Goal: Task Accomplishment & Management: Use online tool/utility

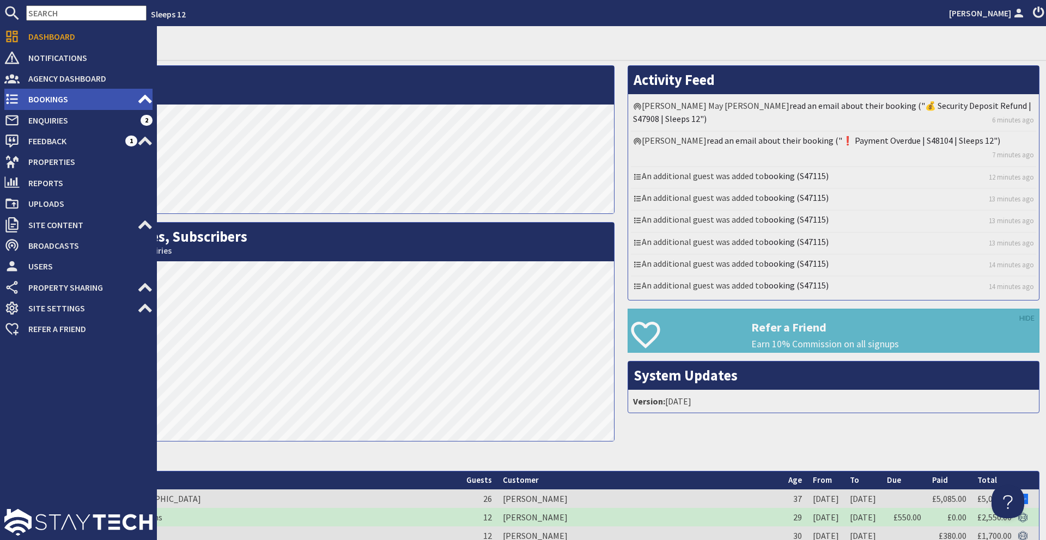
drag, startPoint x: 74, startPoint y: 99, endPoint x: 65, endPoint y: 101, distance: 9.0
click at [74, 99] on span "Bookings" at bounding box center [79, 98] width 118 height 17
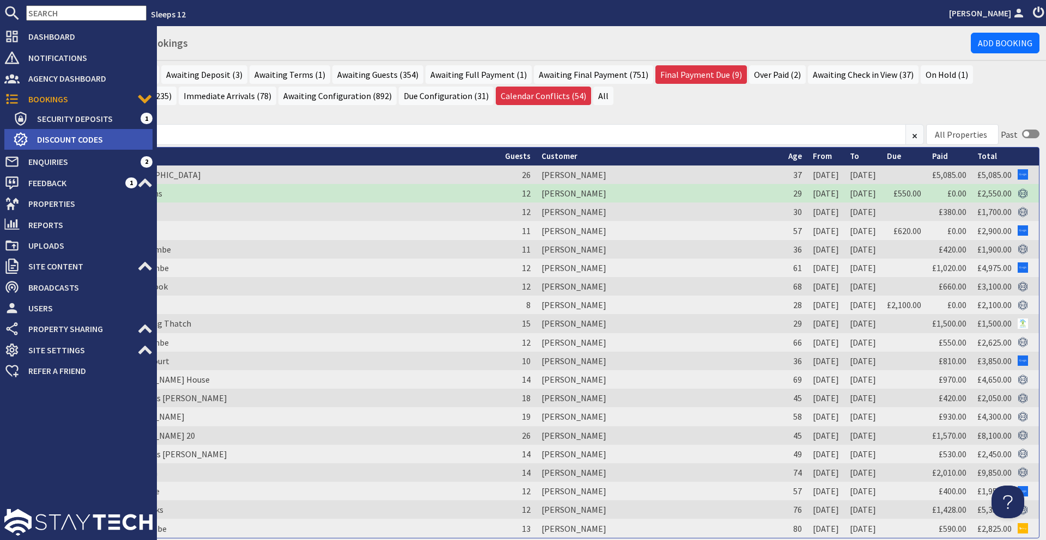
click at [102, 135] on span "Discount Codes" at bounding box center [90, 139] width 124 height 17
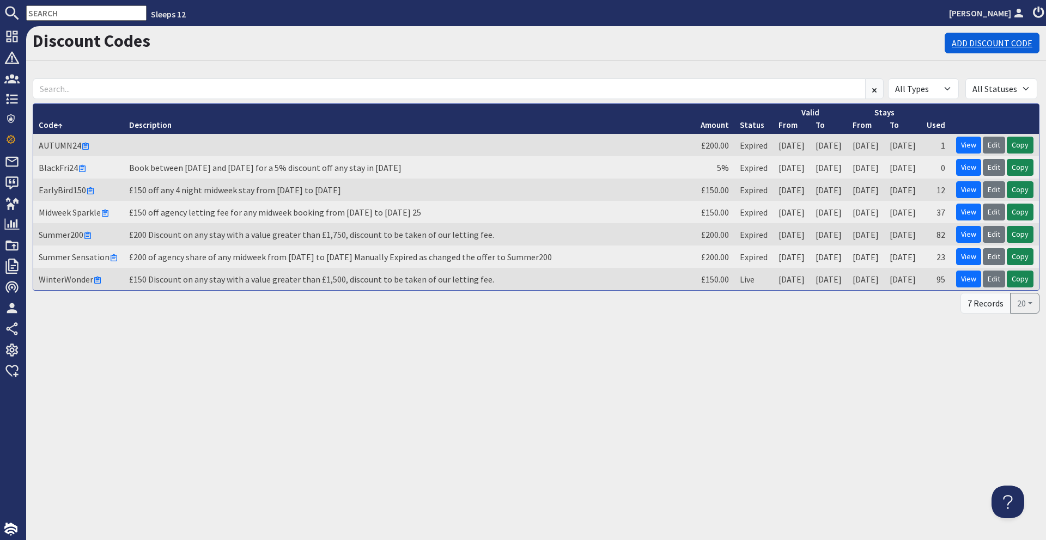
click at [1023, 46] on link "Add Discount Code" at bounding box center [992, 43] width 95 height 21
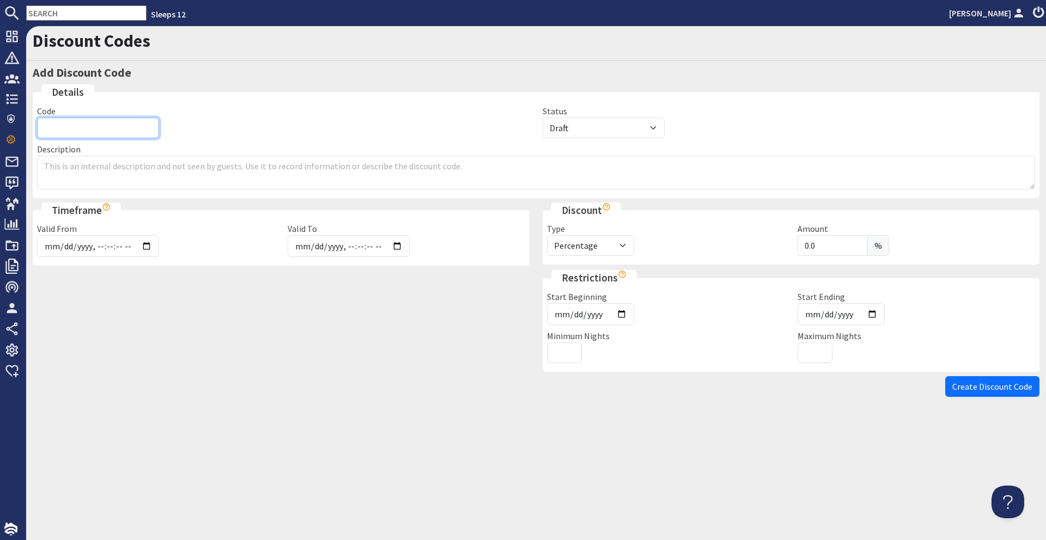
click at [126, 130] on input "Code" at bounding box center [98, 128] width 122 height 21
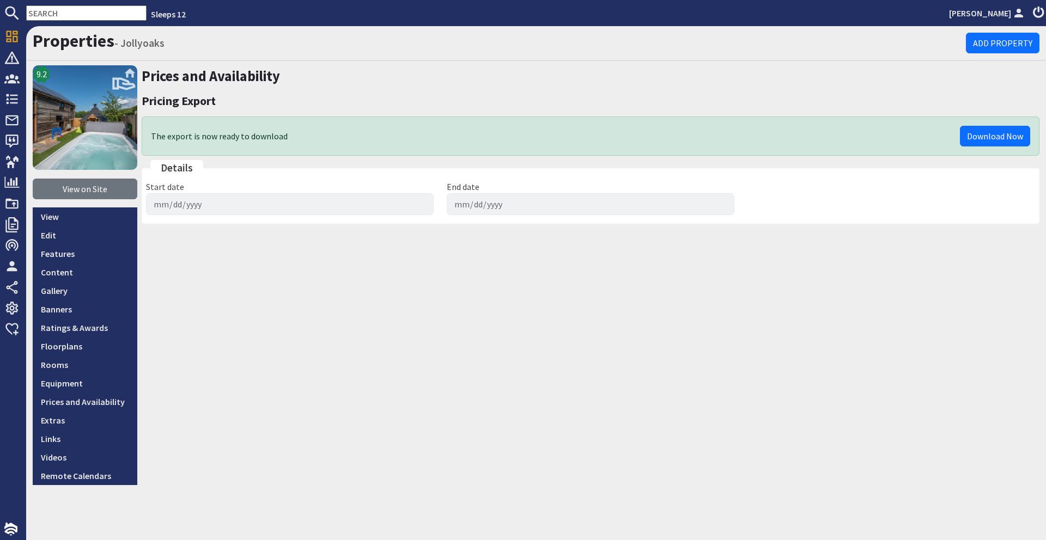
click at [82, 14] on input "text" at bounding box center [86, 12] width 120 height 15
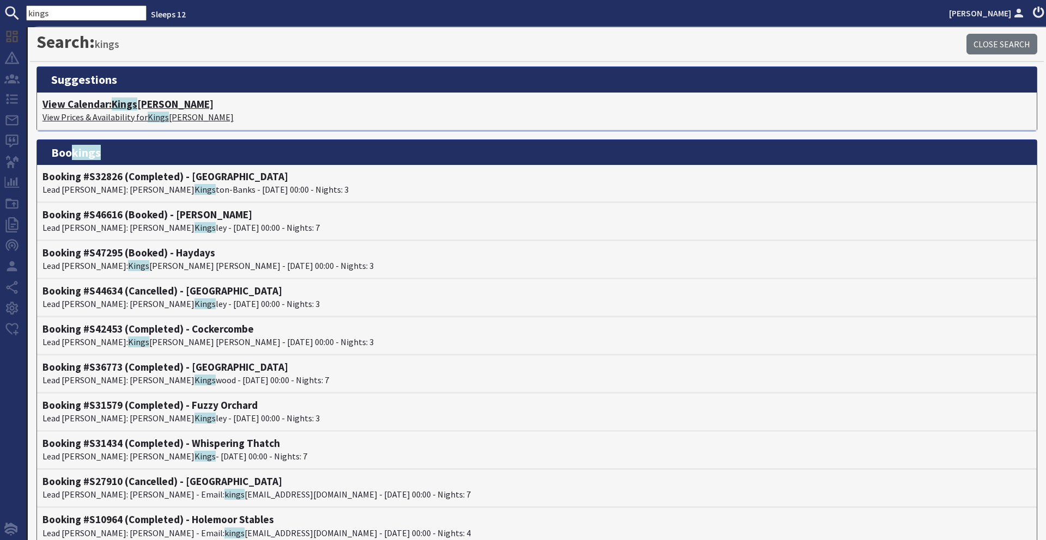
type input "kings"
click at [152, 106] on h4 "View Calendar: Kings [PERSON_NAME]" at bounding box center [536, 104] width 989 height 13
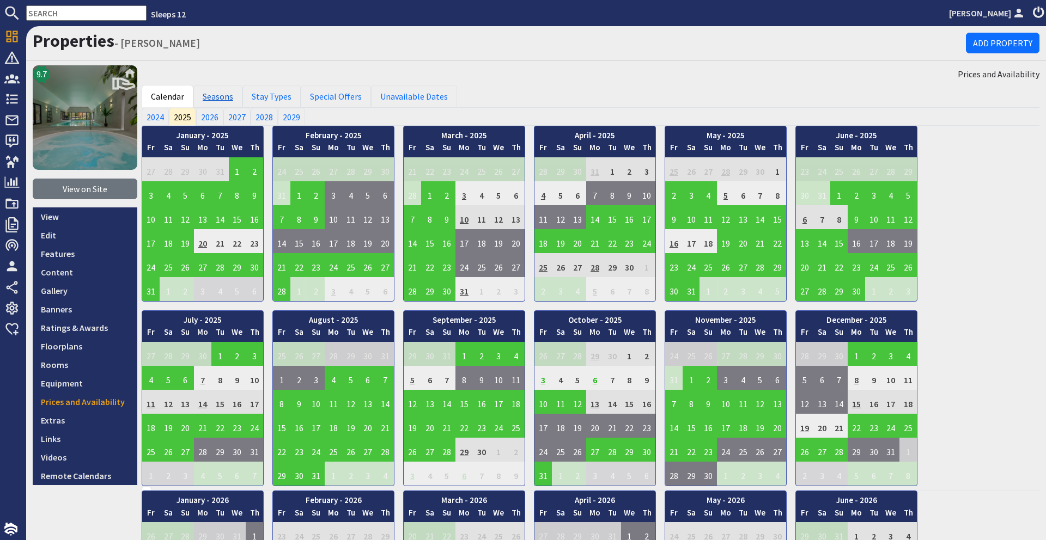
click at [223, 91] on link "Seasons" at bounding box center [217, 96] width 49 height 23
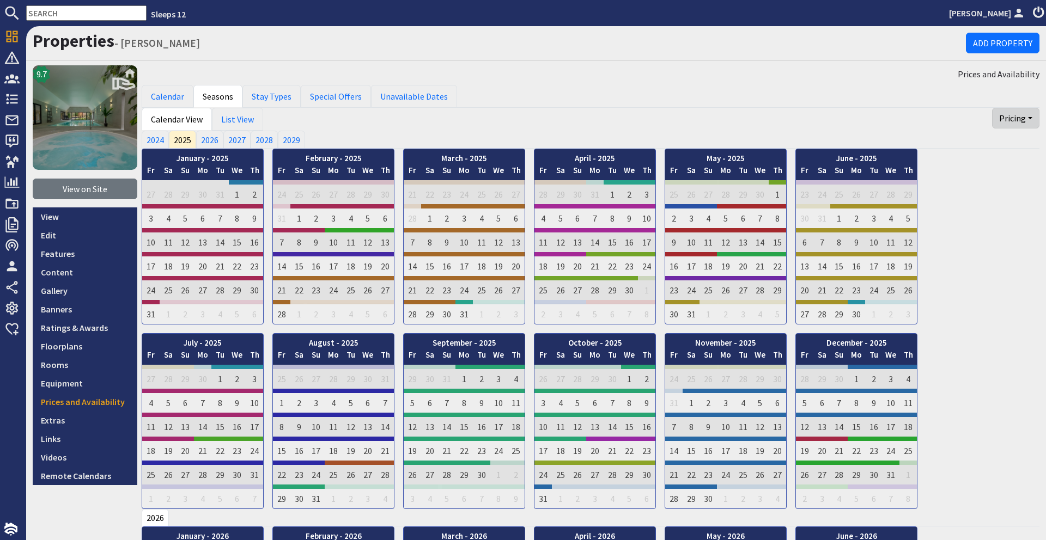
click at [997, 118] on button "Pricing" at bounding box center [1015, 118] width 47 height 21
click at [995, 143] on link "Export" at bounding box center [996, 143] width 86 height 17
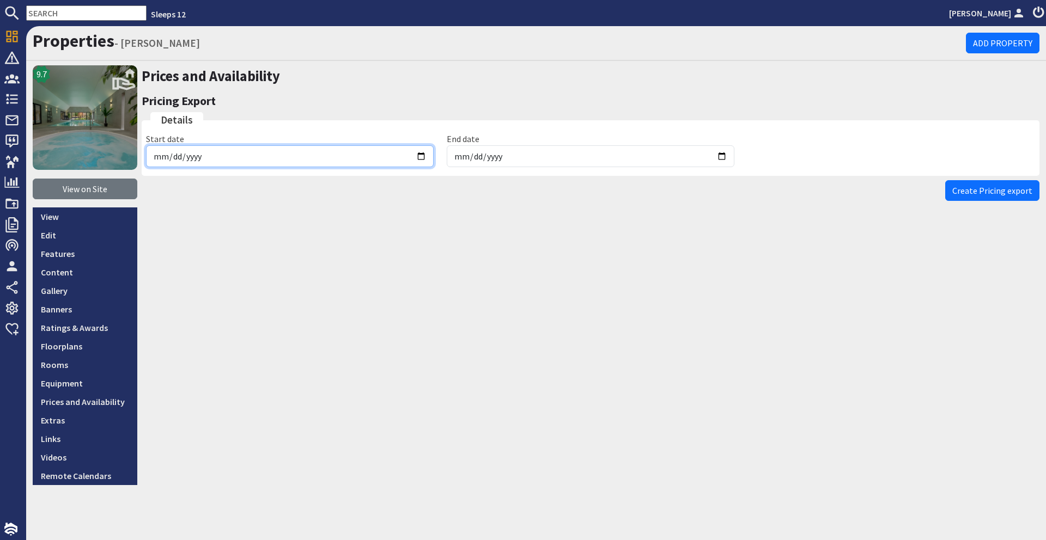
click at [418, 155] on input "[DATE]" at bounding box center [290, 156] width 288 height 22
type input "[DATE]"
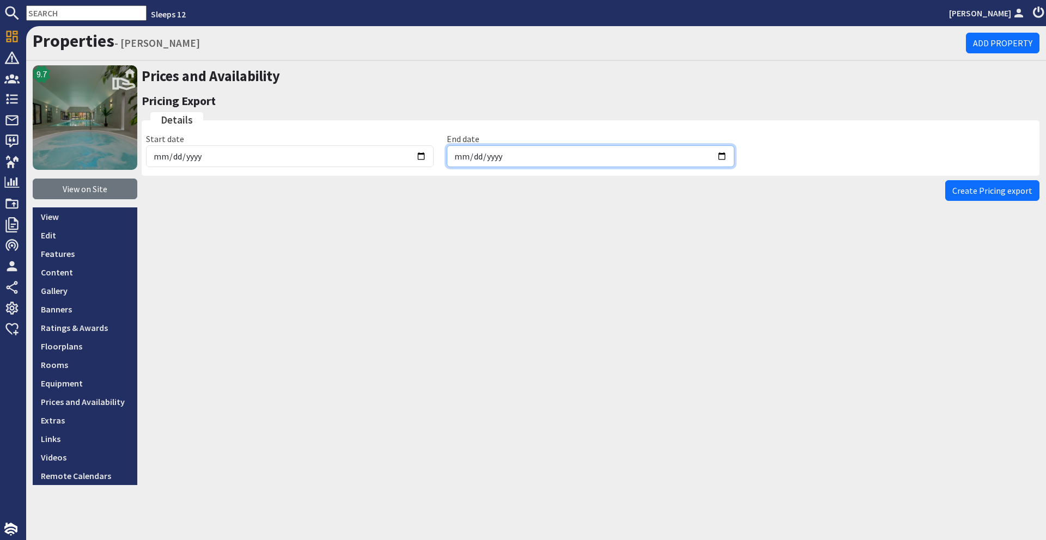
click at [725, 160] on input "[DATE]" at bounding box center [591, 156] width 288 height 22
type input "[DATE]"
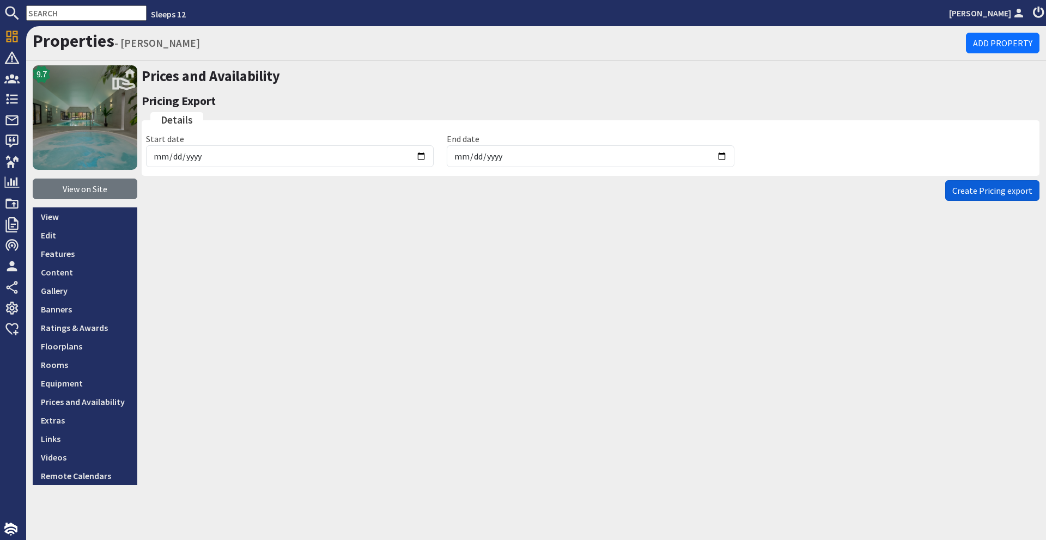
click at [979, 184] on button "Create Pricing export" at bounding box center [992, 190] width 94 height 21
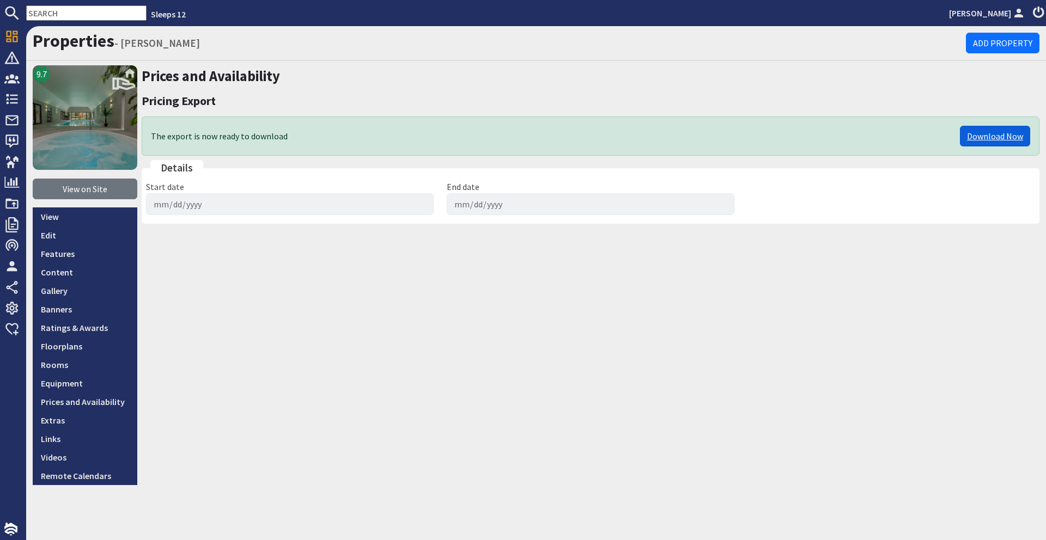
click at [1012, 135] on link "Download Now" at bounding box center [995, 136] width 70 height 21
